Goal: Task Accomplishment & Management: Manage account settings

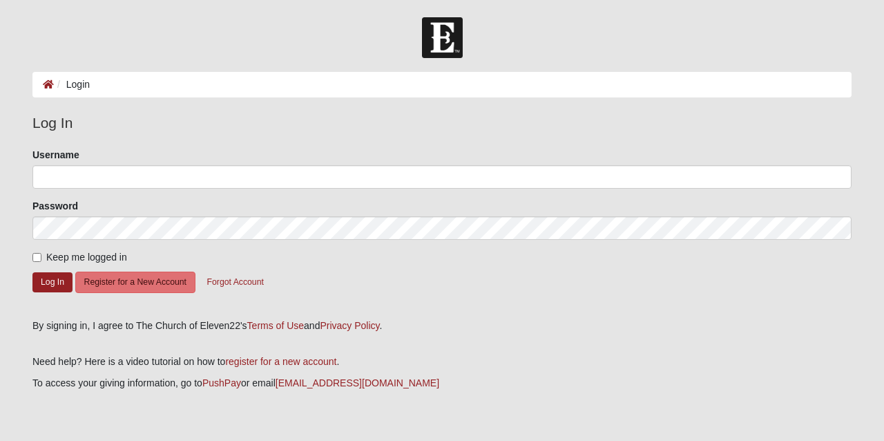
click at [120, 184] on input "Username" at bounding box center [441, 176] width 819 height 23
click at [59, 278] on button "Log In" at bounding box center [52, 282] width 40 height 20
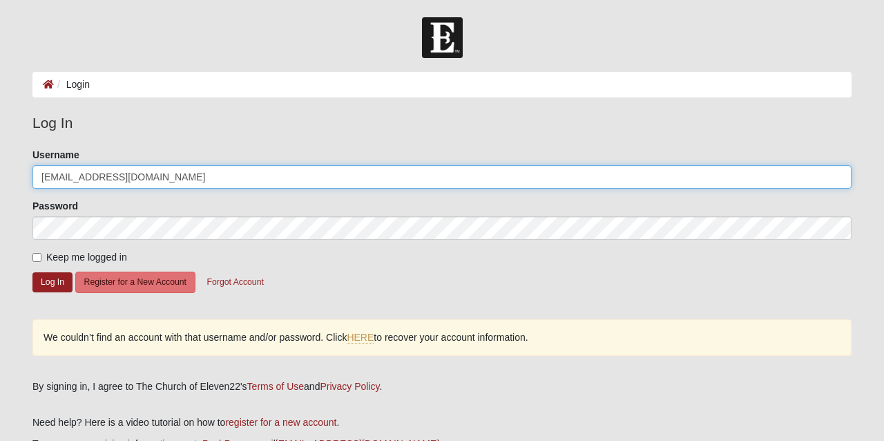
click at [160, 182] on input "[EMAIL_ADDRESS][DOMAIN_NAME]" at bounding box center [441, 176] width 819 height 23
type input "b"
type input "jbrown720"
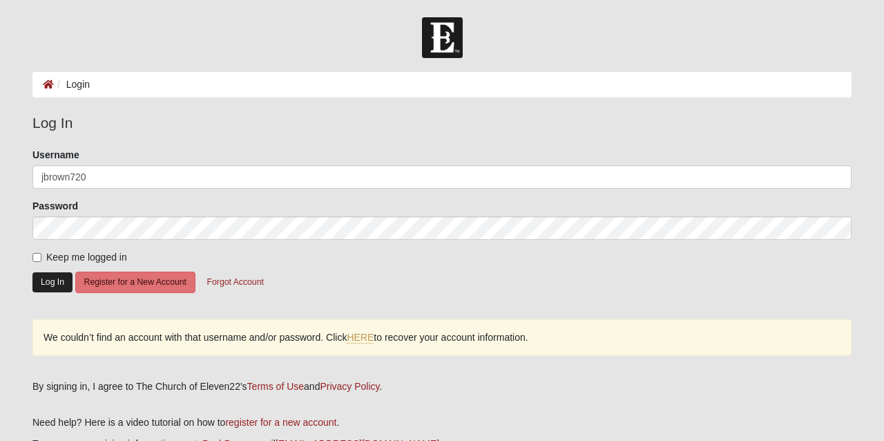
click at [57, 282] on button "Log In" at bounding box center [52, 282] width 40 height 20
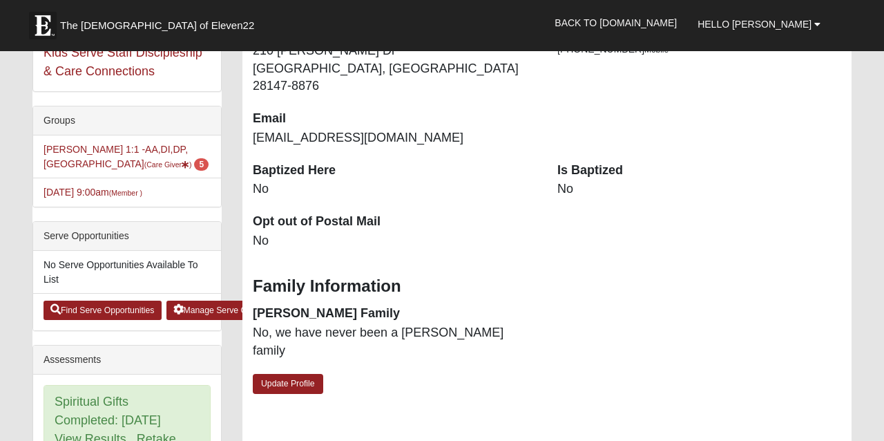
scroll to position [297, 0]
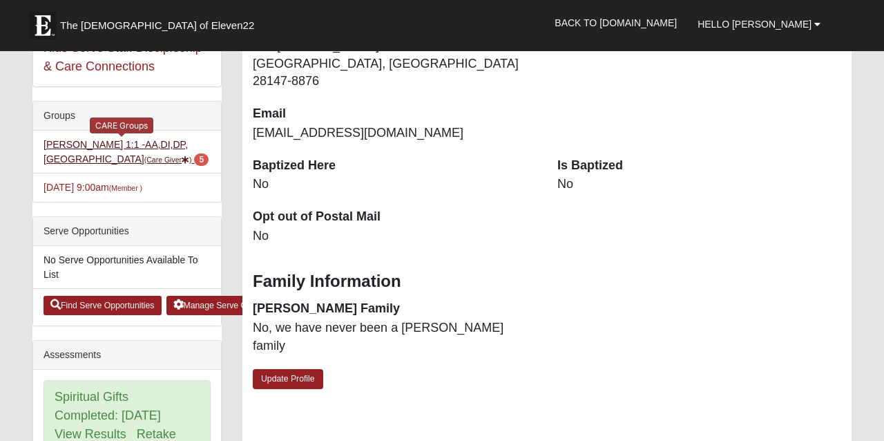
click at [92, 148] on link "Jason Brown 1:1 -AA,DI,DP,MA (Care Giver ) 5" at bounding box center [126, 152] width 165 height 26
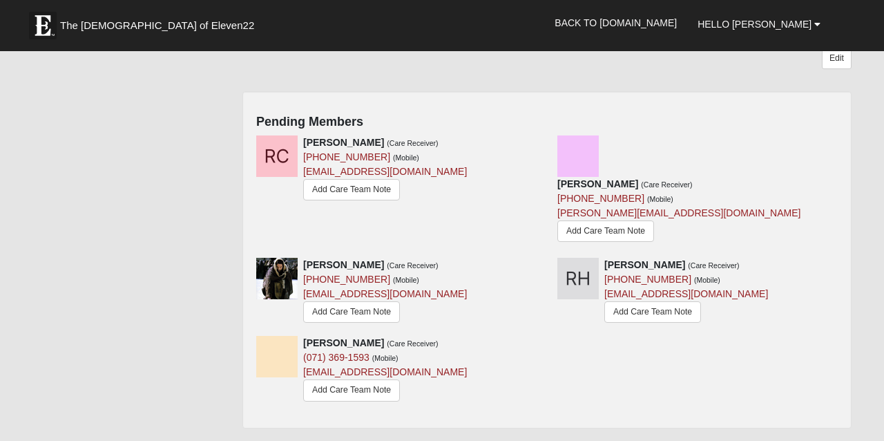
scroll to position [266, 0]
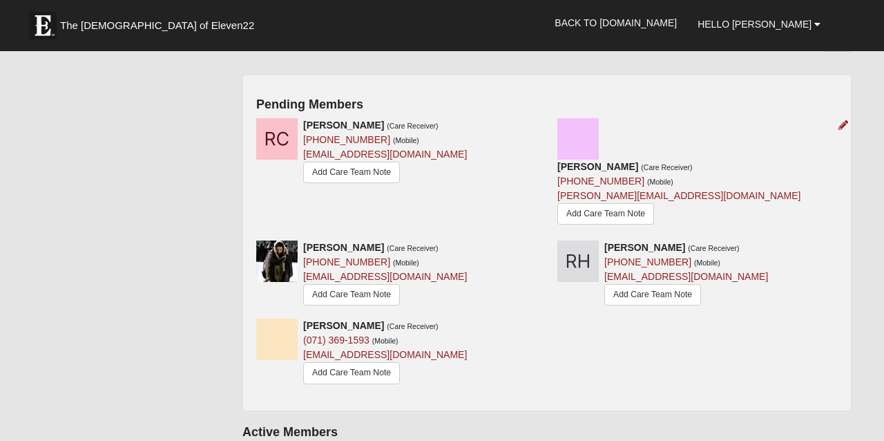
click at [581, 118] on img at bounding box center [577, 138] width 41 height 41
click at [646, 203] on link "Add Care Team Note" at bounding box center [605, 213] width 97 height 21
click at [842, 120] on icon at bounding box center [843, 125] width 10 height 10
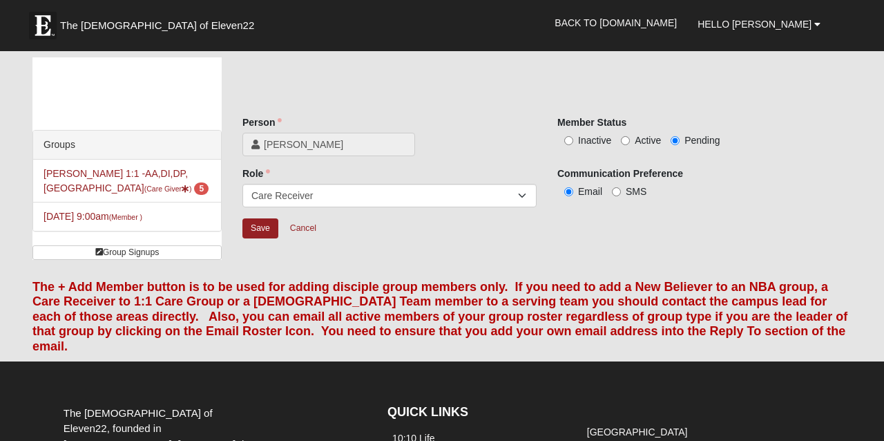
scroll to position [0, 0]
click at [628, 142] on input "Active" at bounding box center [625, 140] width 9 height 9
radio input "true"
click at [259, 229] on input "Save" at bounding box center [260, 228] width 36 height 20
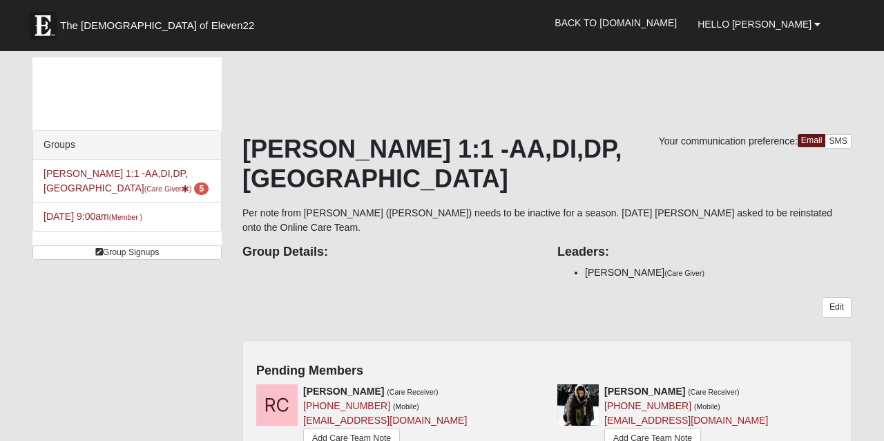
click at [662, 297] on div "Edit" at bounding box center [546, 313] width 609 height 32
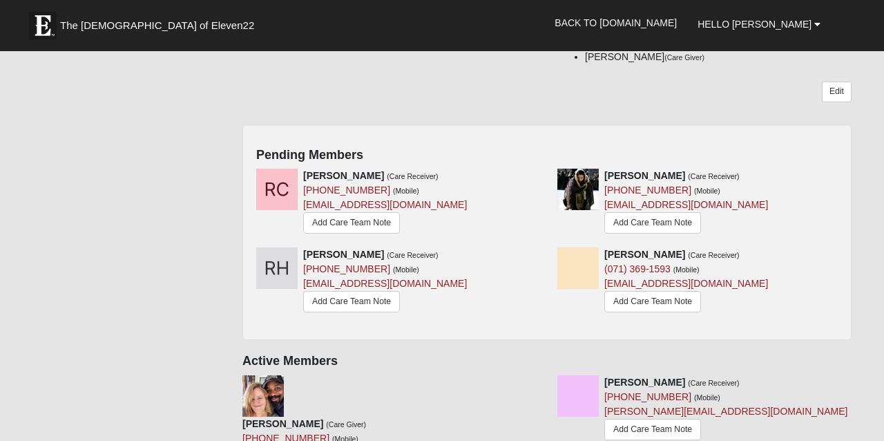
scroll to position [236, 0]
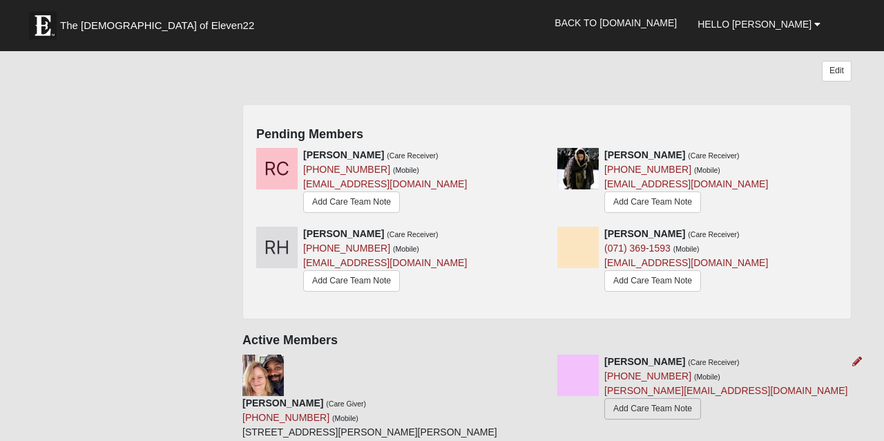
click at [638, 398] on link "Add Care Team Note" at bounding box center [652, 408] width 97 height 21
click at [662, 398] on link "Add Care Team Note" at bounding box center [652, 408] width 97 height 21
click at [646, 398] on link "Add Care Team Note" at bounding box center [652, 408] width 97 height 21
click at [363, 191] on link "Add Care Team Note" at bounding box center [351, 201] width 97 height 21
click at [541, 229] on icon at bounding box center [542, 234] width 10 height 10
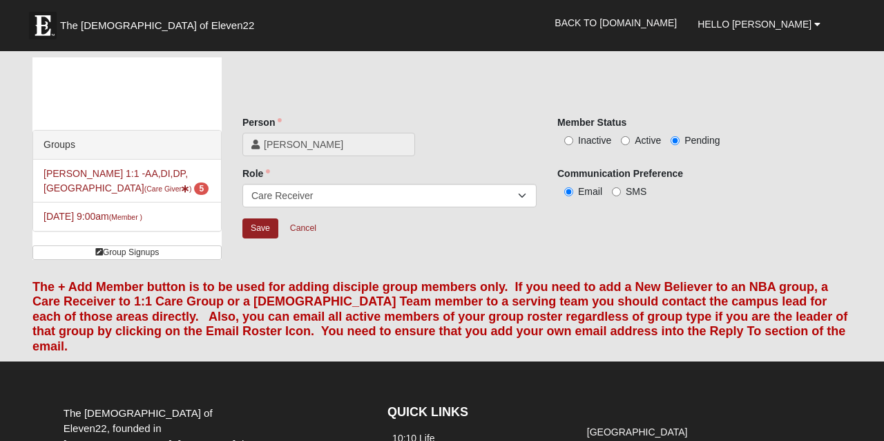
scroll to position [181, 0]
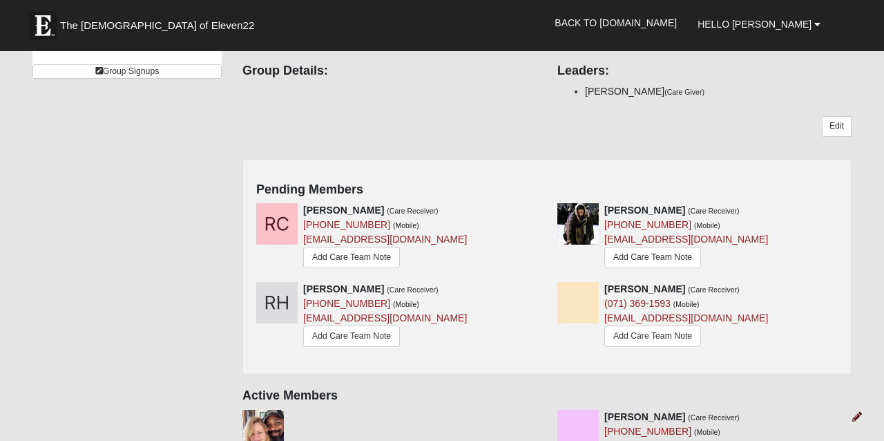
click at [859, 412] on icon at bounding box center [857, 417] width 10 height 10
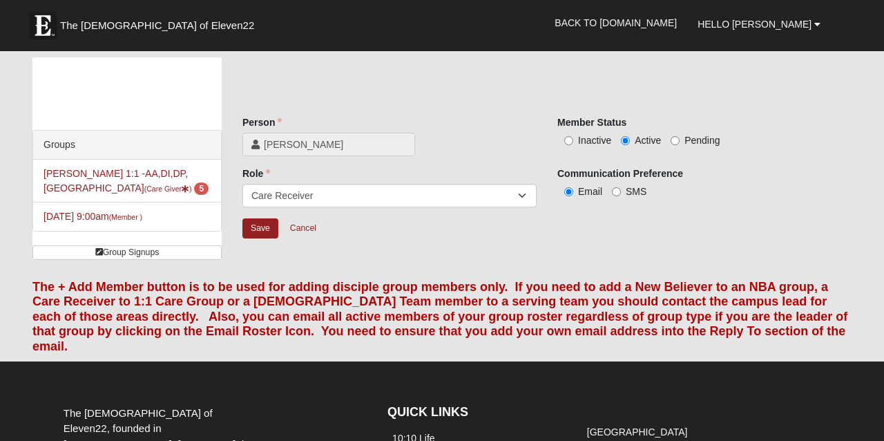
scroll to position [181, 0]
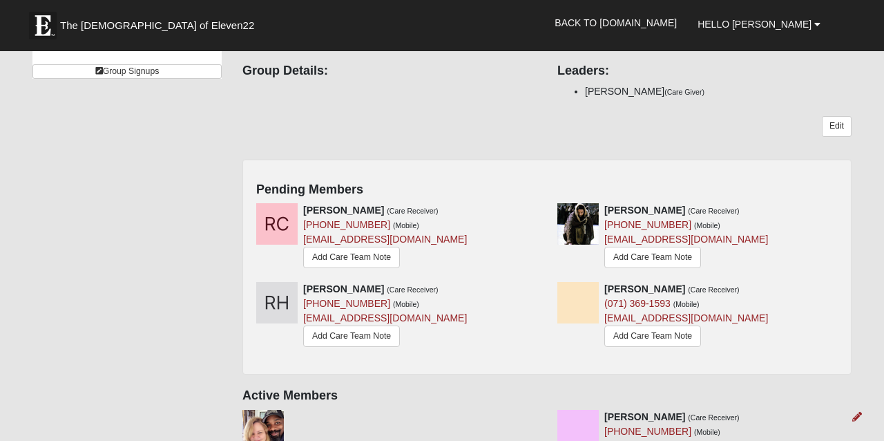
click at [346, 247] on link "Add Care Team Note" at bounding box center [351, 257] width 97 height 21
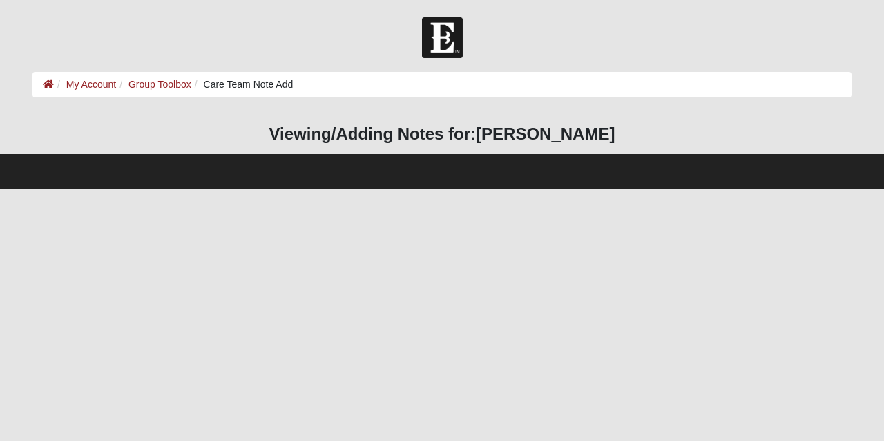
click at [492, 189] on html "Hello Jay B My Account Log Out Care Team Note Add My Account Group Toolbox Care…" at bounding box center [442, 94] width 884 height 189
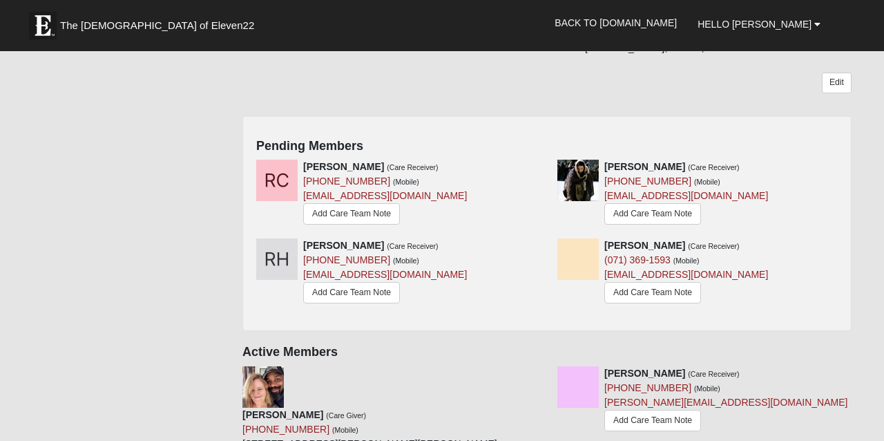
scroll to position [235, 0]
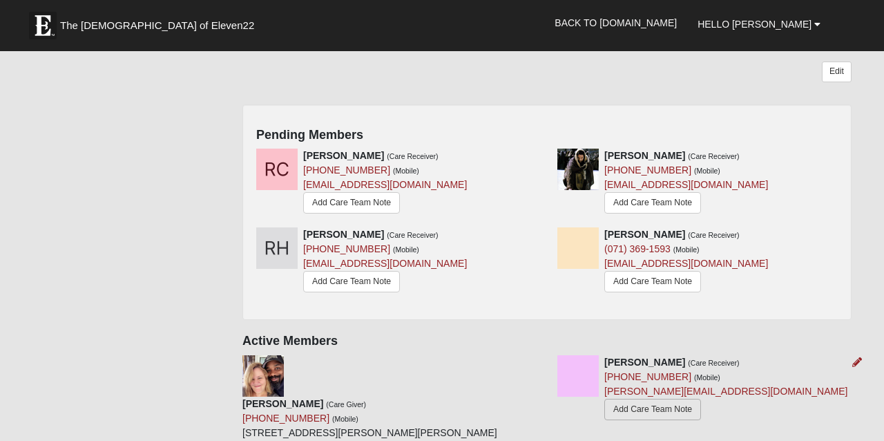
click at [675, 398] on link "Add Care Team Note" at bounding box center [652, 408] width 97 height 21
click at [853, 357] on icon at bounding box center [857, 362] width 10 height 10
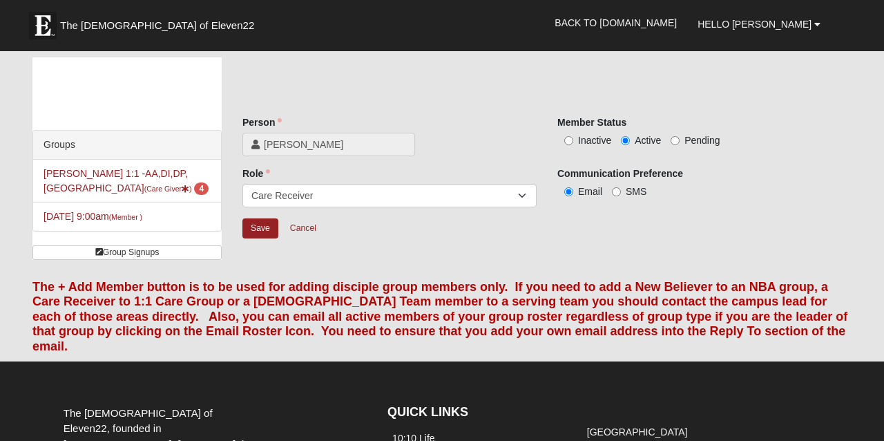
click at [569, 142] on input "Inactive" at bounding box center [568, 140] width 9 height 9
radio input "true"
click at [263, 228] on input "Save" at bounding box center [260, 228] width 36 height 20
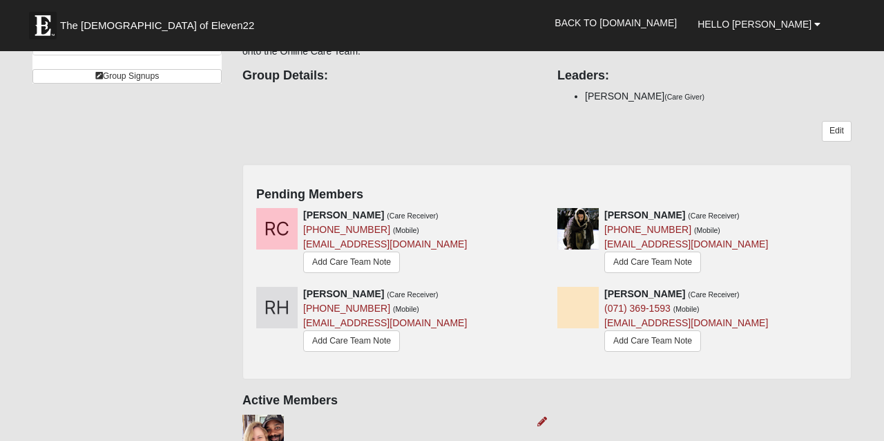
scroll to position [173, 0]
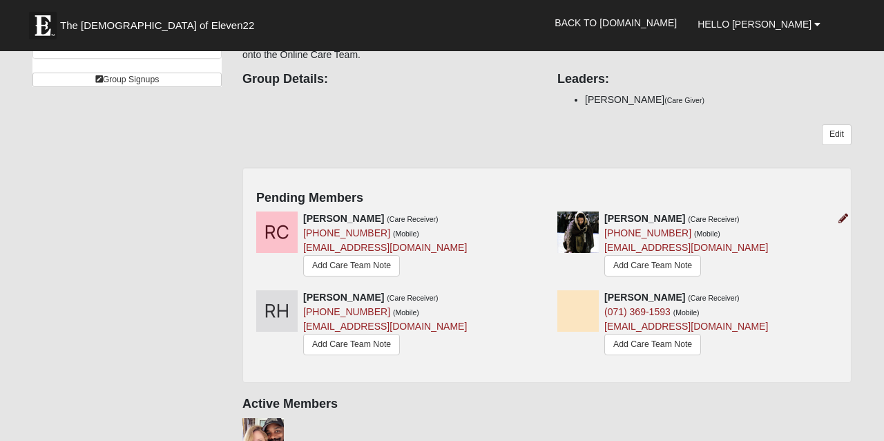
click at [842, 213] on icon at bounding box center [843, 218] width 10 height 10
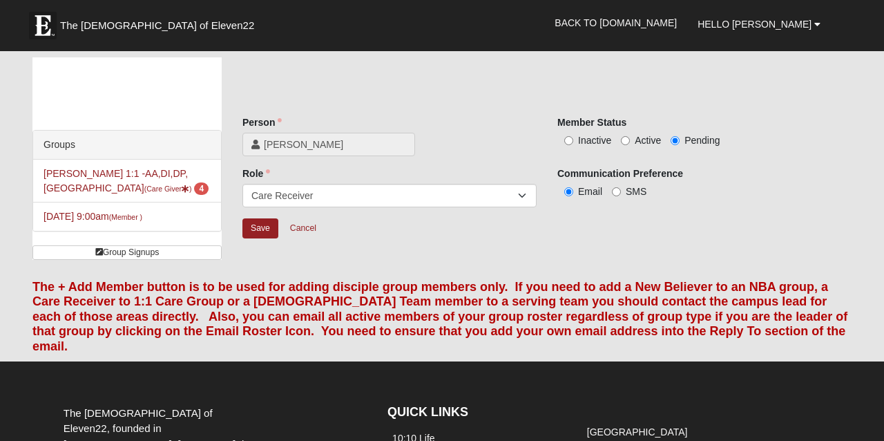
click at [628, 139] on input "Active" at bounding box center [625, 140] width 9 height 9
radio input "true"
click at [261, 229] on input "Save" at bounding box center [260, 228] width 36 height 20
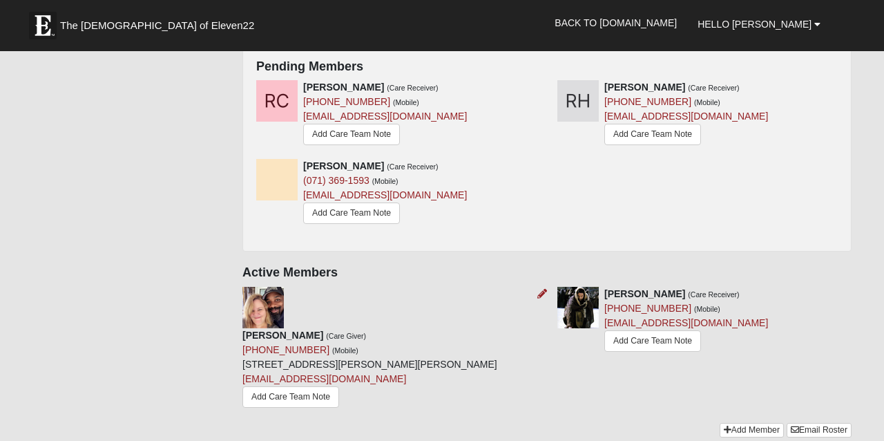
scroll to position [296, 0]
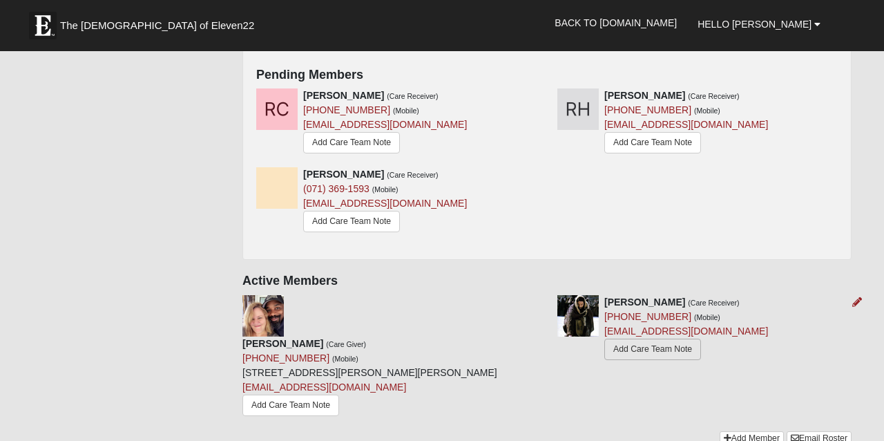
click at [637, 338] on link "Add Care Team Note" at bounding box center [652, 348] width 97 height 21
click at [854, 297] on icon at bounding box center [857, 302] width 10 height 10
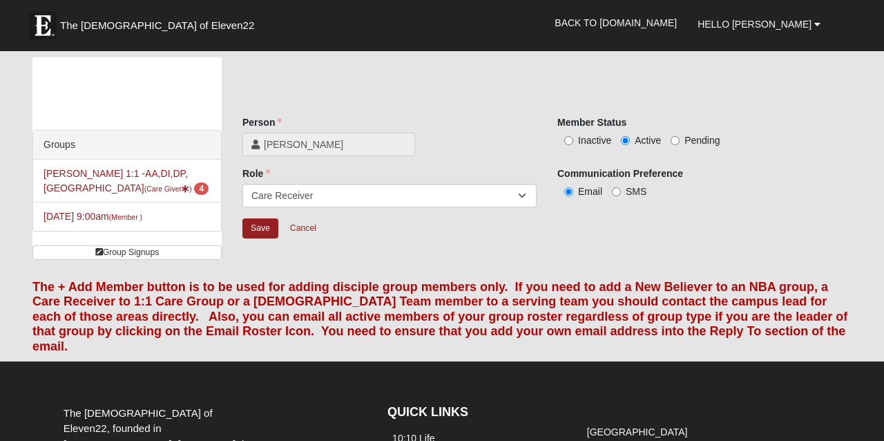
click at [565, 144] on input "Inactive" at bounding box center [568, 140] width 9 height 9
radio input "true"
click at [258, 233] on input "Save" at bounding box center [260, 228] width 36 height 20
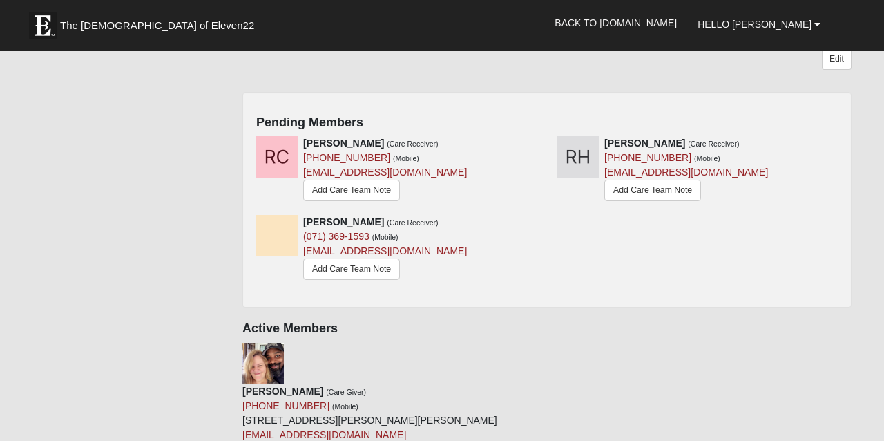
scroll to position [253, 0]
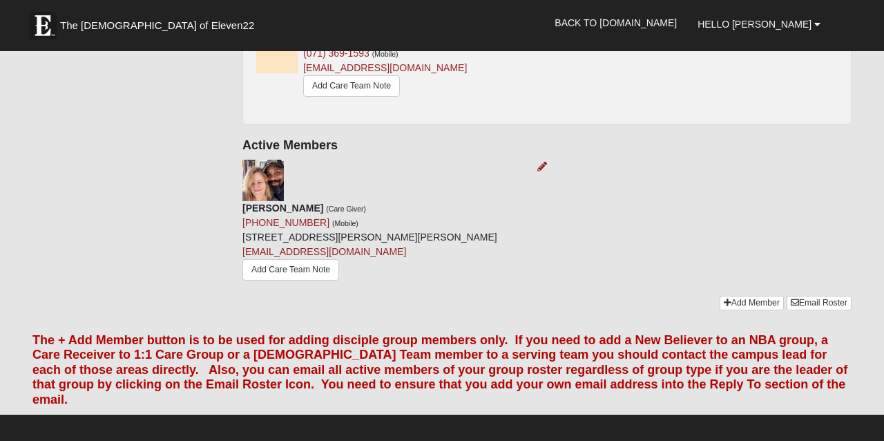
scroll to position [433, 0]
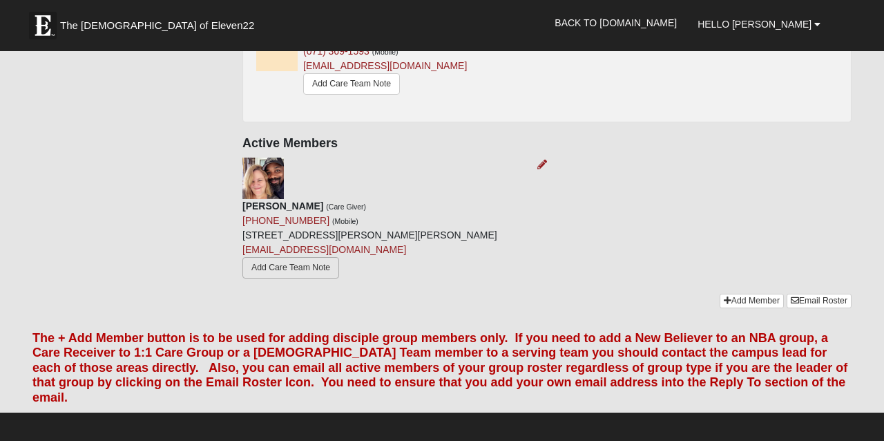
click at [322, 257] on link "Add Care Team Note" at bounding box center [290, 267] width 97 height 21
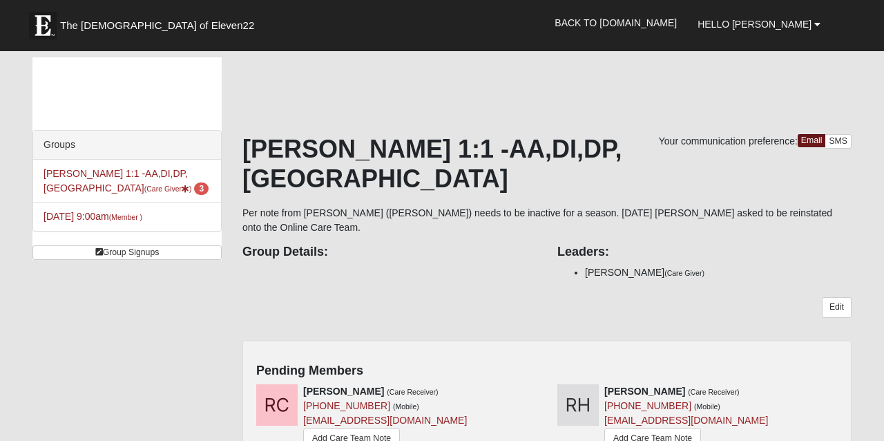
scroll to position [0, 0]
